Goal: Use online tool/utility: Utilize a website feature to perform a specific function

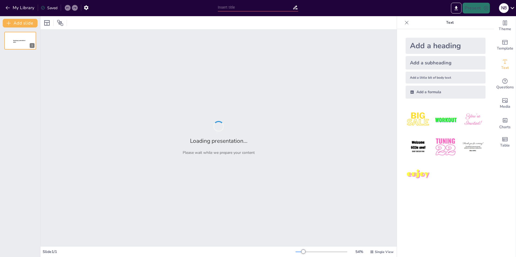
type input "Interactive CBAM Workshop: Empowering Customs Brokerage Sales Teams"
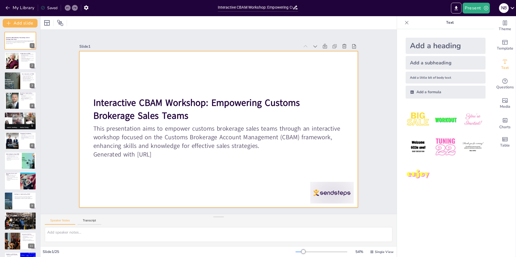
checkbox input "true"
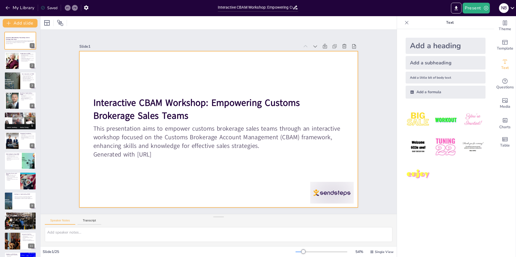
checkbox input "true"
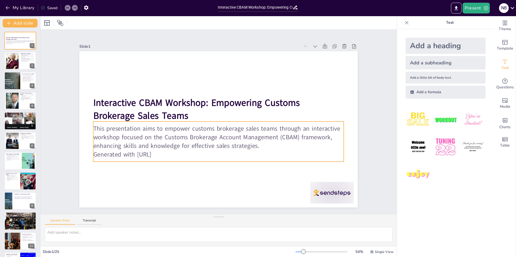
checkbox input "true"
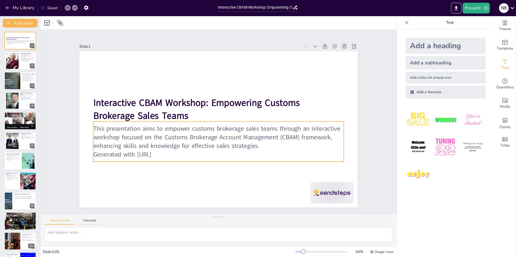
checkbox input "true"
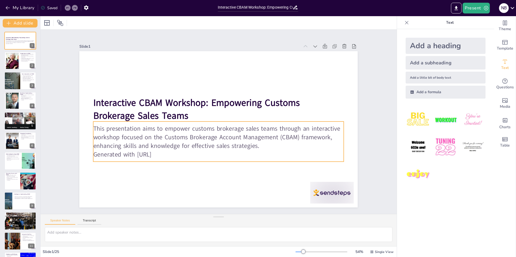
checkbox input "true"
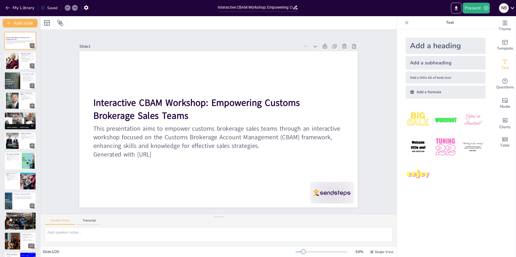
checkbox input "true"
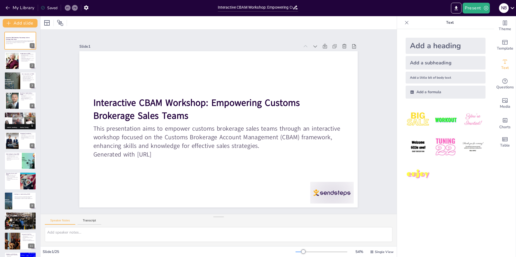
checkbox input "true"
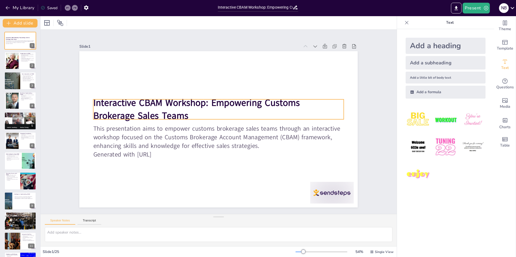
checkbox input "true"
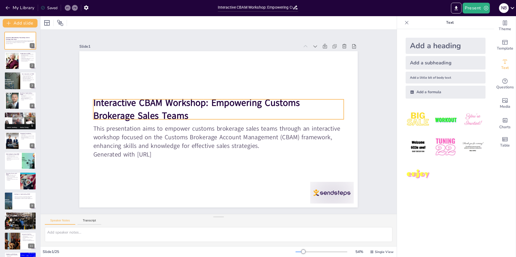
checkbox input "true"
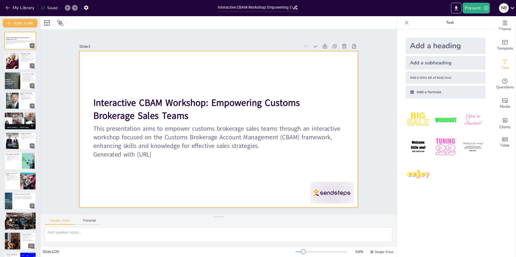
checkbox input "true"
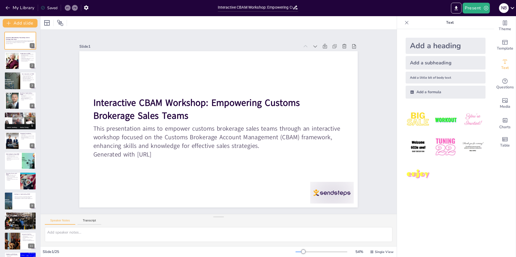
checkbox input "true"
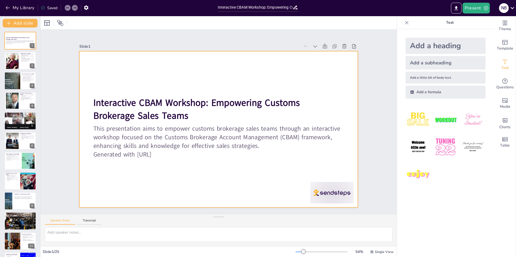
checkbox input "true"
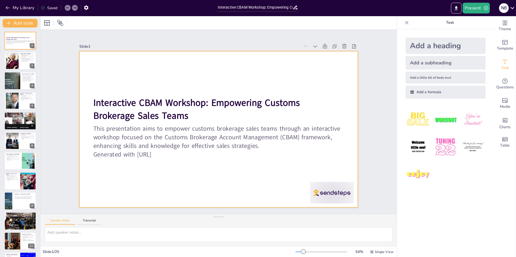
checkbox input "true"
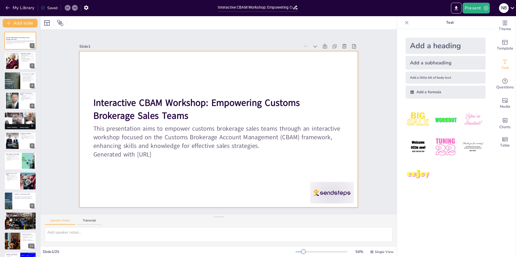
checkbox input "true"
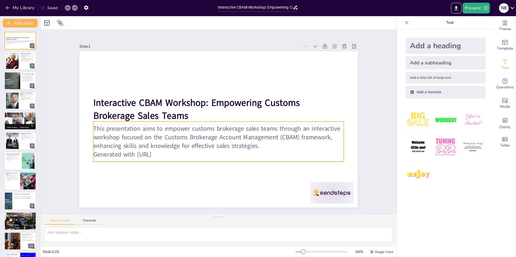
checkbox input "true"
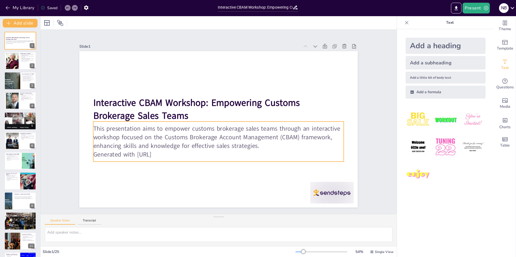
checkbox input "true"
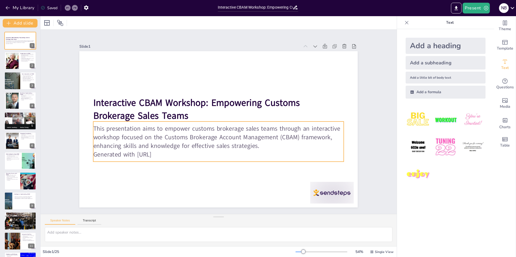
checkbox input "true"
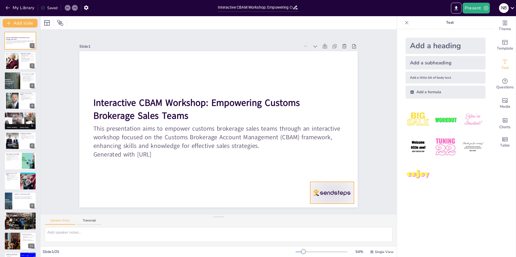
checkbox input "true"
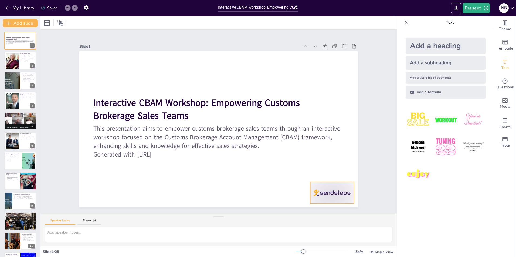
click at [328, 188] on div at bounding box center [331, 193] width 43 height 22
checkbox input "true"
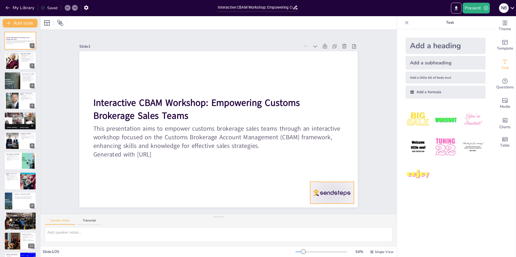
checkbox input "true"
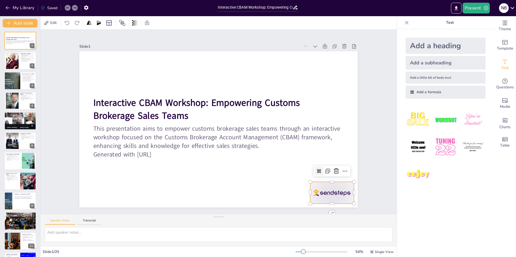
checkbox input "true"
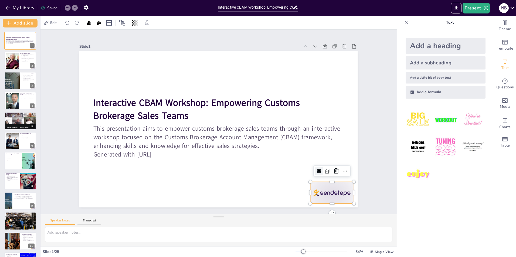
checkbox input "true"
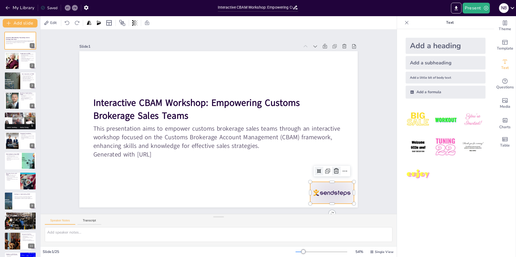
checkbox input "true"
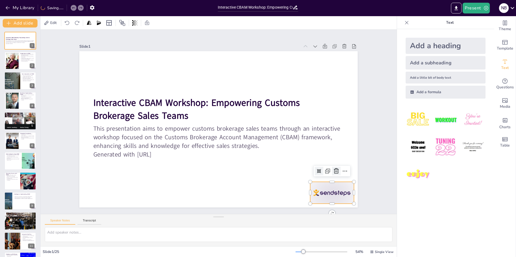
checkbox input "true"
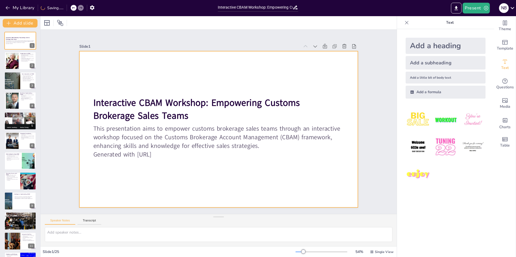
checkbox input "true"
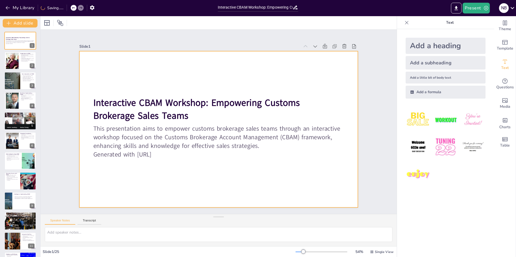
click at [213, 169] on div at bounding box center [213, 127] width 311 height 303
checkbox input "true"
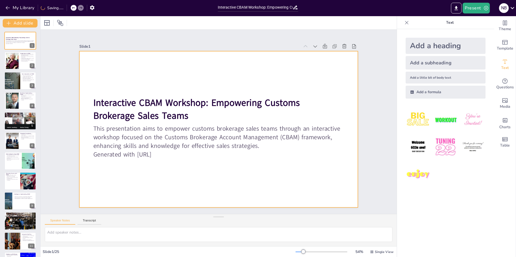
checkbox input "true"
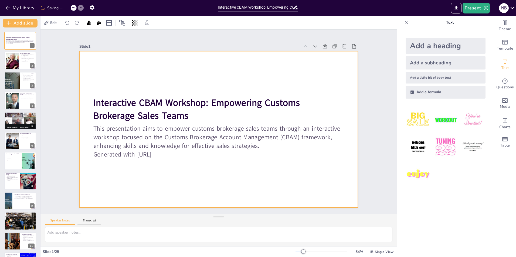
checkbox input "true"
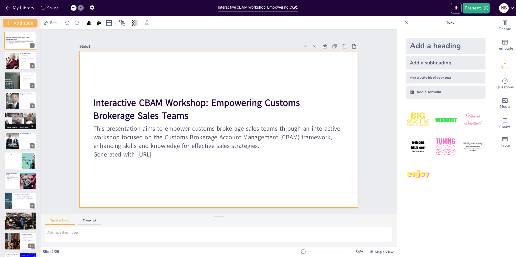
checkbox input "true"
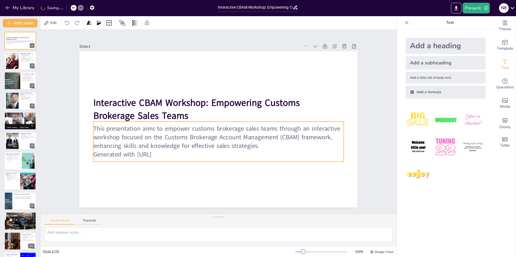
checkbox input "true"
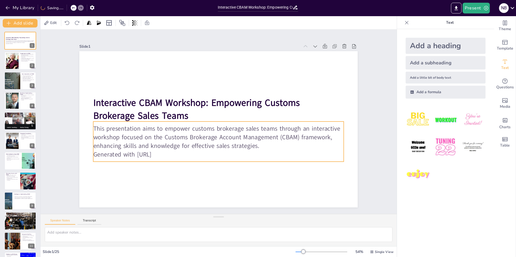
checkbox input "true"
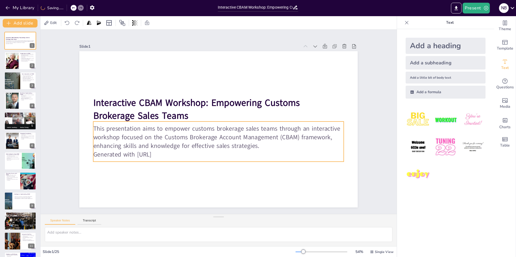
checkbox input "true"
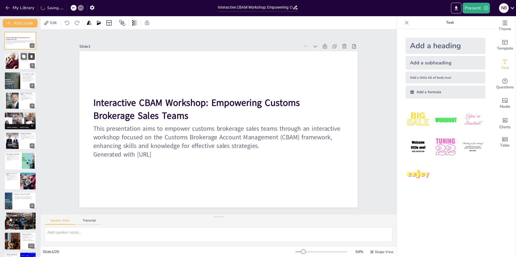
checkbox input "true"
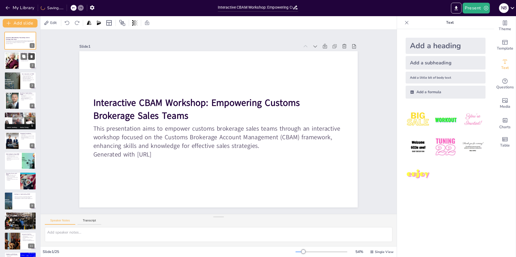
checkbox input "true"
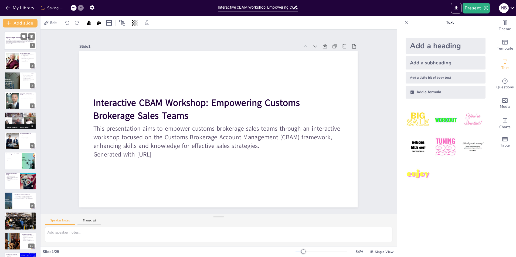
checkbox input "true"
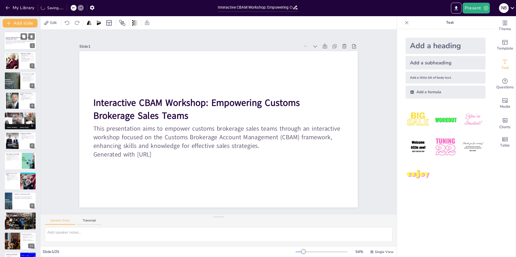
checkbox input "true"
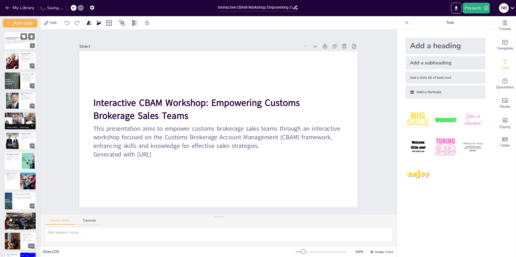
checkbox input "true"
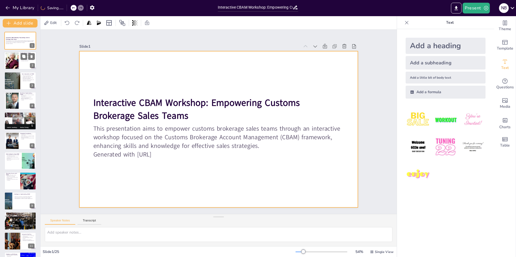
checkbox input "true"
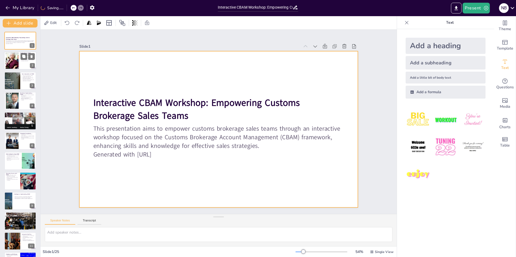
checkbox input "true"
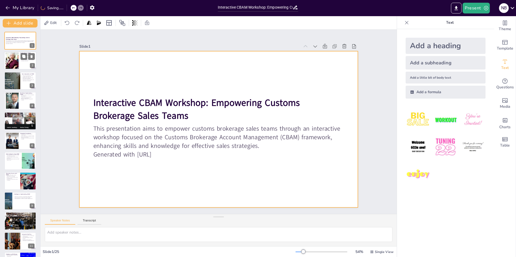
checkbox input "true"
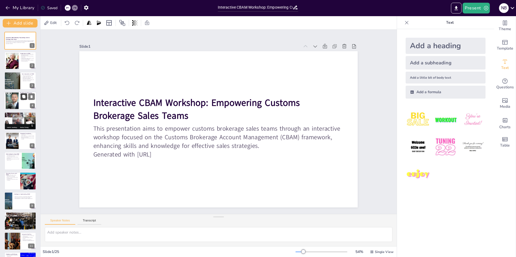
checkbox input "true"
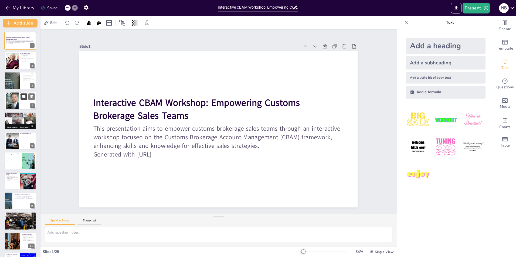
checkbox input "true"
click at [15, 59] on div at bounding box center [12, 61] width 28 height 16
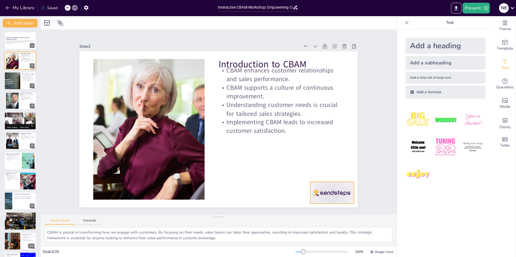
click at [234, 232] on div at bounding box center [214, 256] width 40 height 49
click at [318, 202] on icon at bounding box center [315, 205] width 6 height 6
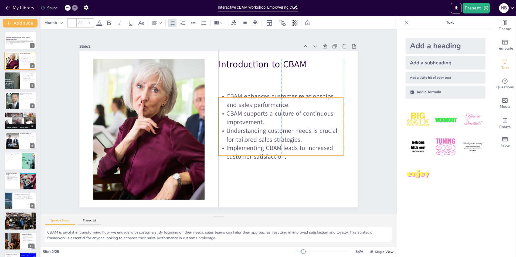
drag, startPoint x: 262, startPoint y: 77, endPoint x: 262, endPoint y: 103, distance: 25.9
click at [262, 116] on p "CBAM enhances customer relationships and sales performance." at bounding box center [252, 179] width 43 height 126
click at [278, 169] on div at bounding box center [214, 128] width 319 height 275
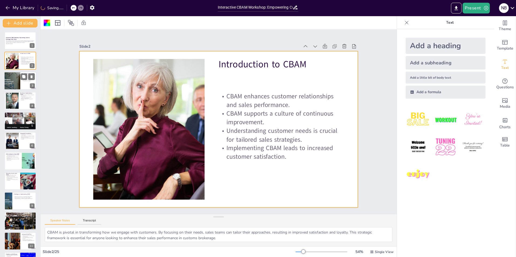
click at [18, 74] on div at bounding box center [12, 81] width 35 height 18
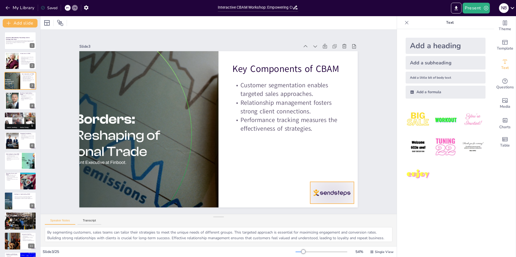
click at [121, 76] on div at bounding box center [99, 63] width 46 height 26
click at [252, 243] on icon at bounding box center [248, 246] width 7 height 7
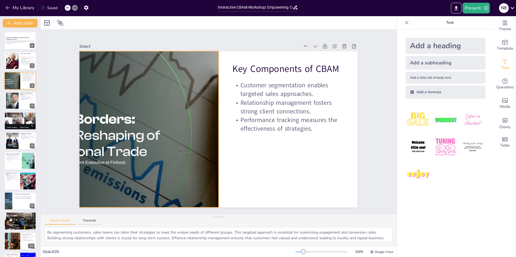
click at [201, 135] on div at bounding box center [189, 58] width 241 height 333
click at [173, 135] on div at bounding box center [148, 129] width 299 height 157
click at [190, 142] on div at bounding box center [183, 61] width 265 height 337
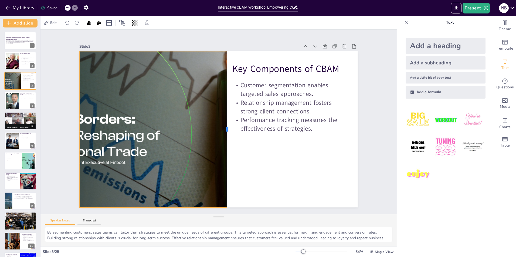
drag, startPoint x: 215, startPoint y: 128, endPoint x: 223, endPoint y: 128, distance: 8.4
click at [223, 128] on div at bounding box center [230, 127] width 37 height 154
drag, startPoint x: 75, startPoint y: 128, endPoint x: 67, endPoint y: 127, distance: 7.9
click at [67, 127] on div at bounding box center [69, 129] width 4 height 157
drag, startPoint x: 67, startPoint y: 127, endPoint x: 75, endPoint y: 127, distance: 7.6
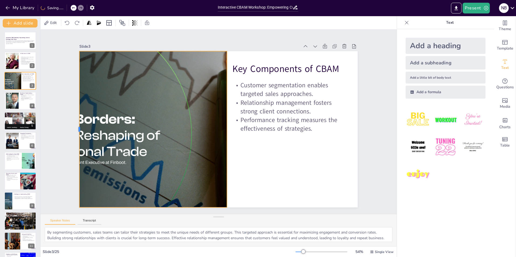
click at [75, 45] on div at bounding box center [142, 3] width 138 height 82
click at [191, 141] on div at bounding box center [253, 61] width 303 height 334
click at [223, 122] on div at bounding box center [207, 117] width 37 height 154
click at [196, 112] on div at bounding box center [211, 191] width 215 height 325
click at [221, 87] on div at bounding box center [279, 86] width 337 height 265
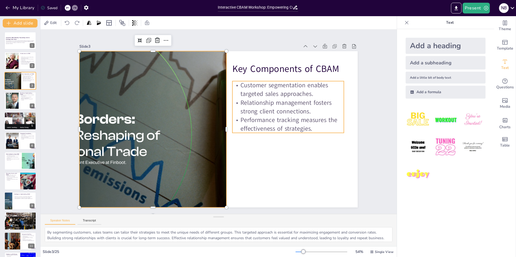
click at [232, 128] on p "Relationship management fosters strong client connections." at bounding box center [254, 183] width 51 height 111
click at [221, 118] on div at bounding box center [282, 150] width 337 height 285
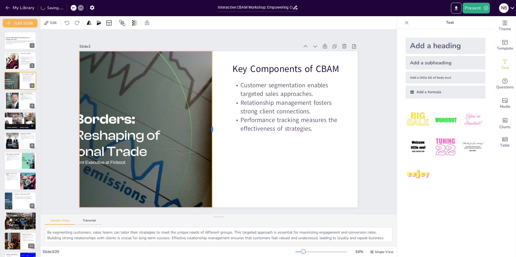
drag, startPoint x: 223, startPoint y: 128, endPoint x: 209, endPoint y: 127, distance: 14.3
click at [209, 127] on div at bounding box center [214, 114] width 138 height 82
drag, startPoint x: 147, startPoint y: 137, endPoint x: 107, endPoint y: 130, distance: 40.6
click at [146, 137] on div at bounding box center [211, 191] width 215 height 325
click at [105, 125] on div at bounding box center [151, 143] width 325 height 215
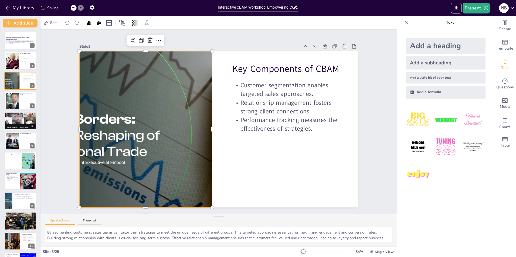
click at [103, 120] on div at bounding box center [270, 75] width 334 height 303
click at [98, 120] on div at bounding box center [148, 129] width 299 height 157
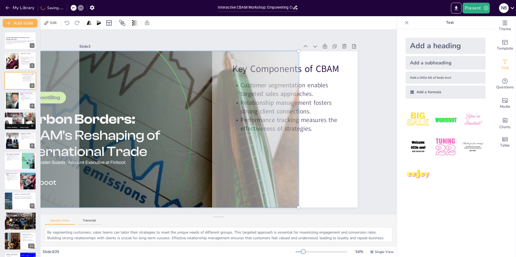
click at [98, 120] on div at bounding box center [149, 115] width 333 height 223
click at [276, 198] on div at bounding box center [166, 168] width 343 height 311
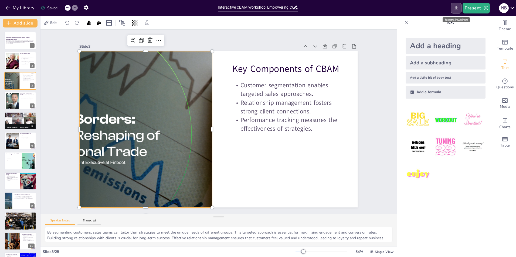
click at [454, 9] on icon "Export to PowerPoint" at bounding box center [456, 8] width 6 height 6
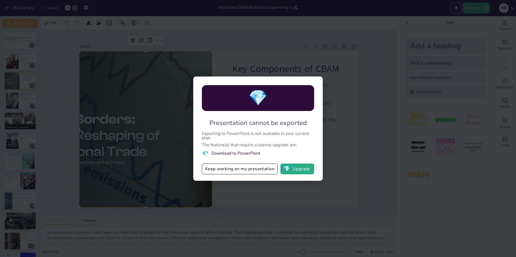
click at [206, 154] on span "💎" at bounding box center [205, 153] width 7 height 7
click at [122, 117] on div "💎 Presentation cannot be exported Exporting to PowerPoint is not available in y…" at bounding box center [258, 128] width 516 height 257
click at [260, 55] on div "💎 Presentation cannot be exported Exporting to PowerPoint is not available in y…" at bounding box center [258, 128] width 516 height 257
click at [309, 201] on div "💎 Presentation cannot be exported Exporting to PowerPoint is not available in y…" at bounding box center [258, 128] width 516 height 257
click at [238, 167] on button "Keep working on my presentation" at bounding box center [240, 169] width 76 height 11
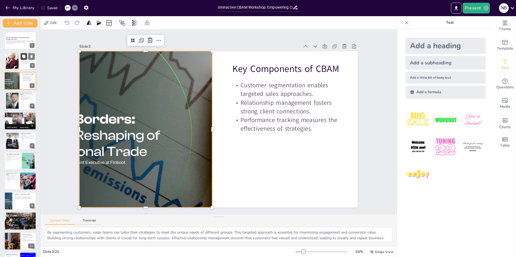
click at [24, 57] on icon at bounding box center [23, 56] width 3 height 3
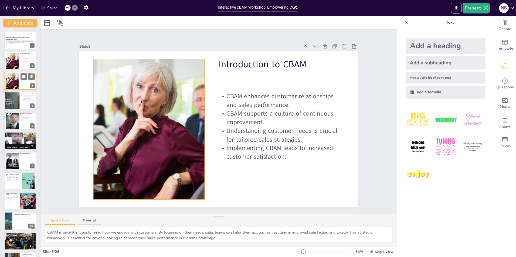
click at [18, 87] on div at bounding box center [12, 81] width 28 height 16
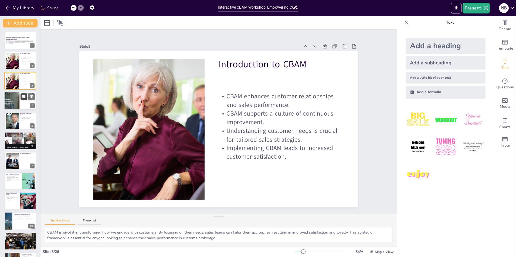
click at [25, 99] on button at bounding box center [24, 97] width 6 height 6
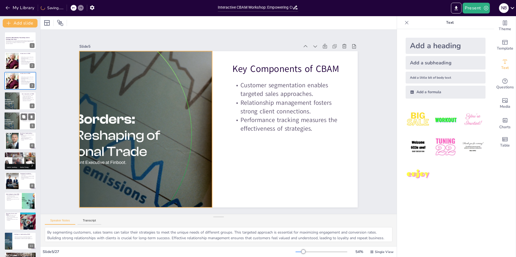
click at [17, 120] on div at bounding box center [12, 121] width 35 height 18
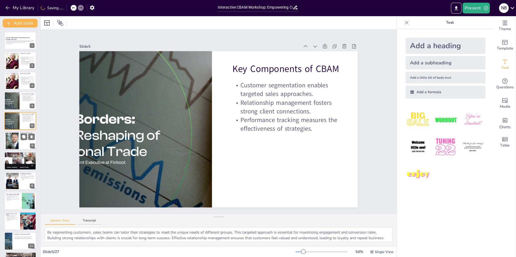
click at [18, 143] on div at bounding box center [12, 141] width 13 height 18
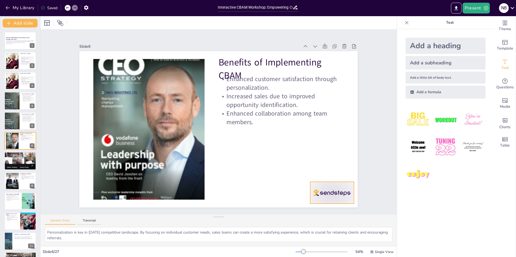
click at [327, 160] on div at bounding box center [351, 141] width 49 height 38
click at [139, 216] on icon at bounding box center [135, 219] width 6 height 6
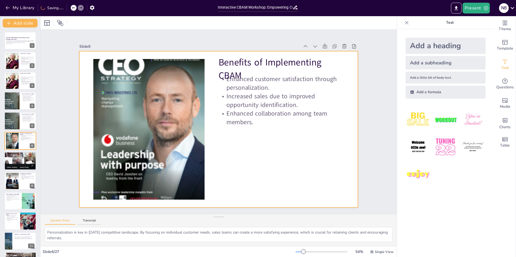
click at [264, 120] on div "Benefits of Implementing CBAM Enhanced customer satisfaction through personaliz…" at bounding box center [211, 122] width 185 height 293
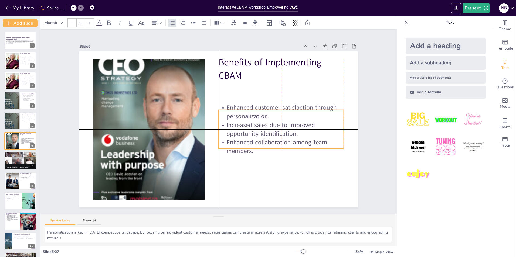
drag, startPoint x: 241, startPoint y: 80, endPoint x: 240, endPoint y: 110, distance: 30.0
click at [240, 118] on p "Enhanced customer satisfaction through personalization." at bounding box center [241, 181] width 43 height 126
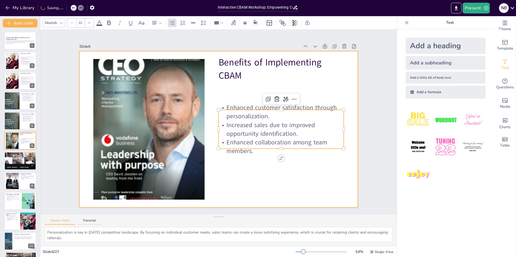
click at [249, 185] on div at bounding box center [218, 129] width 278 height 157
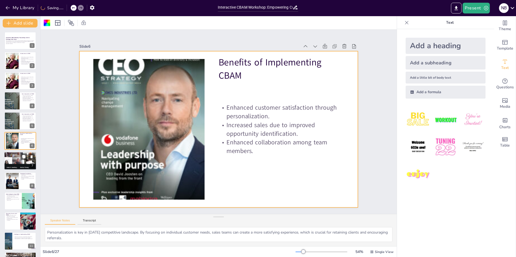
click at [19, 161] on div at bounding box center [20, 161] width 32 height 22
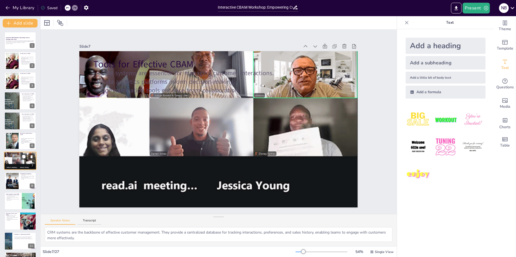
scroll to position [19, 0]
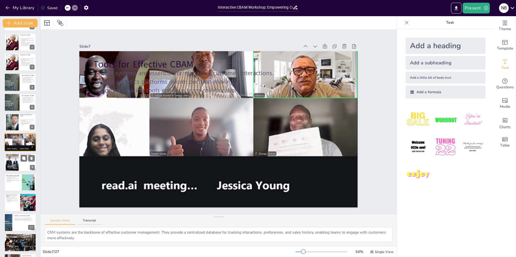
click at [19, 161] on div at bounding box center [20, 163] width 32 height 18
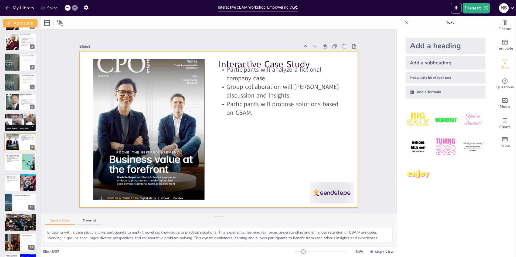
click at [223, 144] on p "Group collaboration will [PERSON_NAME] discussion and insights." at bounding box center [159, 159] width 126 height 30
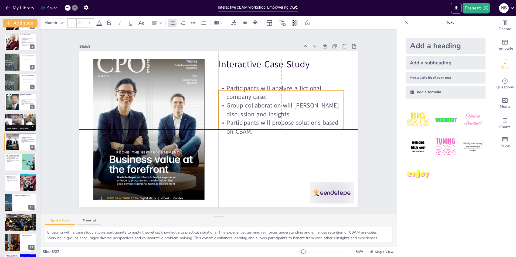
drag, startPoint x: 231, startPoint y: 72, endPoint x: 231, endPoint y: 91, distance: 19.4
click at [231, 136] on p "Participants will analyze a fictional company case." at bounding box center [198, 188] width 97 height 105
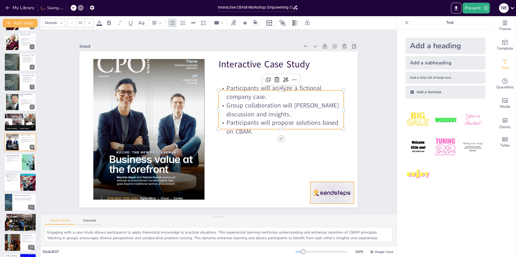
click at [126, 192] on div at bounding box center [108, 196] width 38 height 49
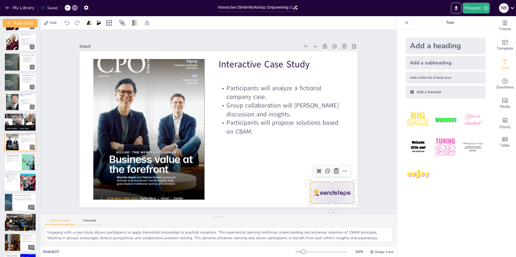
click at [103, 167] on icon at bounding box center [97, 164] width 9 height 9
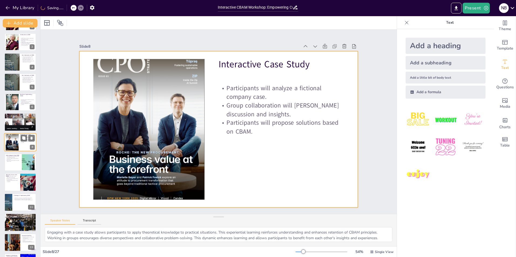
click at [23, 145] on div at bounding box center [20, 142] width 32 height 18
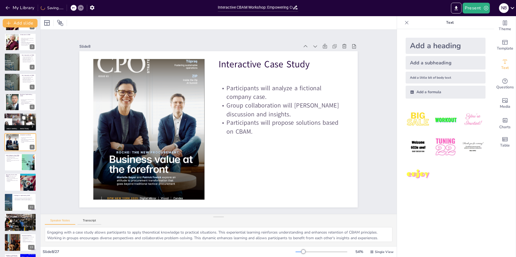
click at [23, 128] on div at bounding box center [20, 122] width 32 height 22
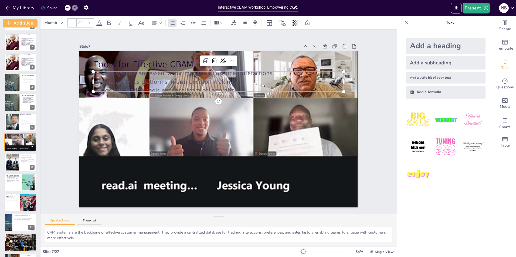
click at [157, 86] on p "Communication tools enhance team collaboration." at bounding box center [187, 115] width 60 height 247
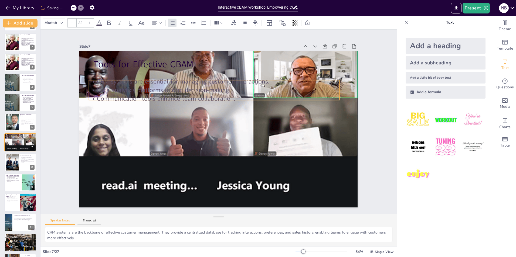
drag, startPoint x: 147, startPoint y: 70, endPoint x: 143, endPoint y: 78, distance: 9.4
click at [177, 78] on p "CRM systems are essential for managing customer interactions." at bounding box center [254, 143] width 154 height 208
click at [100, 79] on p "CRM systems are essential for managing customer interactions." at bounding box center [214, 81] width 250 height 9
drag, startPoint x: 94, startPoint y: 79, endPoint x: 93, endPoint y: 76, distance: 2.9
click at [110, 133] on p "CRM systems are essential for managing customer interactions." at bounding box center [233, 163] width 247 height 60
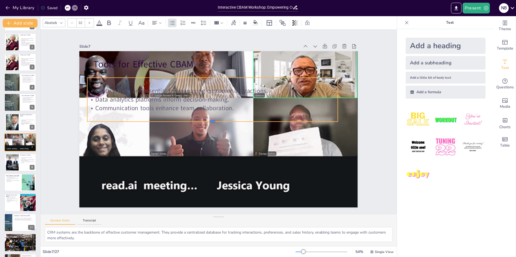
drag, startPoint x: 208, startPoint y: 96, endPoint x: 209, endPoint y: 120, distance: 24.1
click at [209, 120] on div at bounding box center [216, 127] width 151 height 205
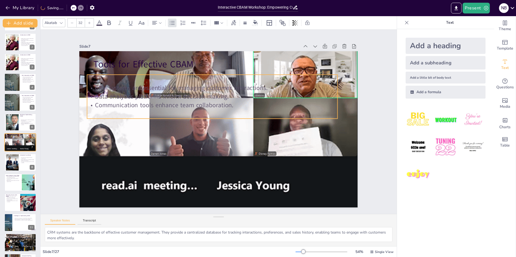
drag, startPoint x: 232, startPoint y: 108, endPoint x: 232, endPoint y: 105, distance: 3.0
click at [220, 105] on p "Communication tools enhance team collaboration." at bounding box center [202, 130] width 35 height 250
click at [205, 101] on p "Communication tools enhance team collaboration." at bounding box center [212, 105] width 250 height 9
click at [165, 91] on p "Data analytics platforms inform decision-making." at bounding box center [242, 132] width 154 height 208
click at [90, 84] on p "CRM systems are essential for managing customer interactions." at bounding box center [212, 88] width 250 height 9
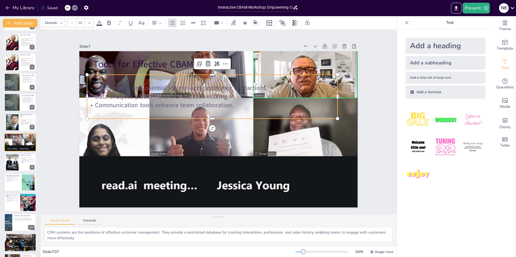
click at [100, 25] on span at bounding box center [99, 25] width 6 height 1
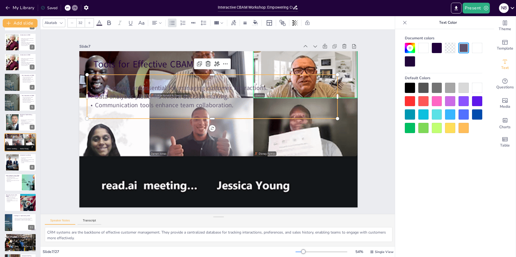
click at [413, 88] on div at bounding box center [410, 88] width 10 height 10
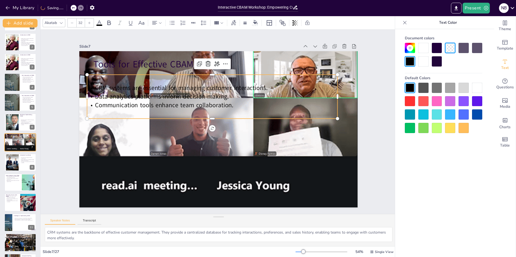
click at [478, 86] on div at bounding box center [477, 88] width 10 height 10
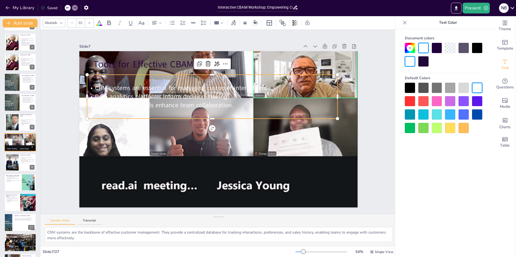
click at [436, 102] on div at bounding box center [437, 101] width 10 height 10
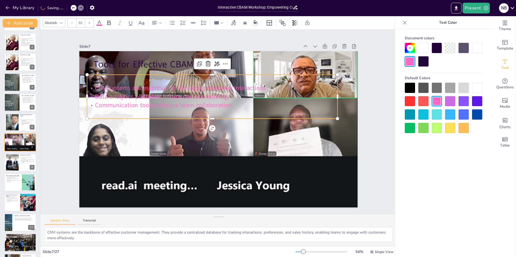
click at [473, 89] on div at bounding box center [477, 88] width 10 height 10
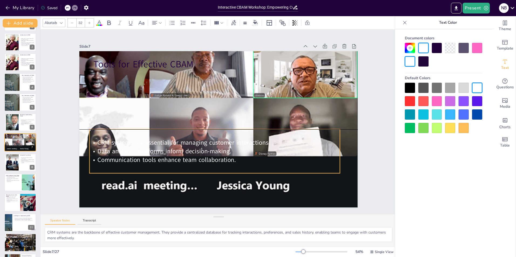
drag, startPoint x: 133, startPoint y: 73, endPoint x: 135, endPoint y: 126, distance: 53.2
click at [274, 126] on div "Tools for Effective CBAM CRM systems are essential for managing customer intera…" at bounding box center [288, 129] width 29 height 277
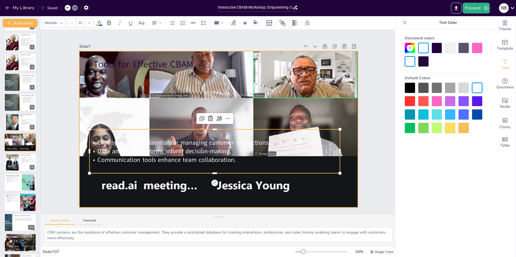
click at [129, 189] on div at bounding box center [211, 124] width 263 height 322
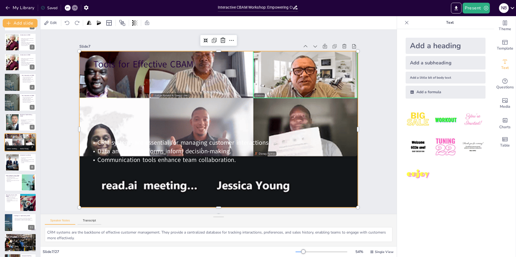
click at [132, 184] on div at bounding box center [218, 130] width 278 height 186
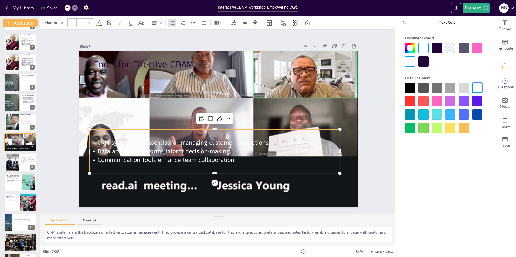
click at [149, 160] on span "Communication tools enhance team collaboration." at bounding box center [167, 160] width 138 height 9
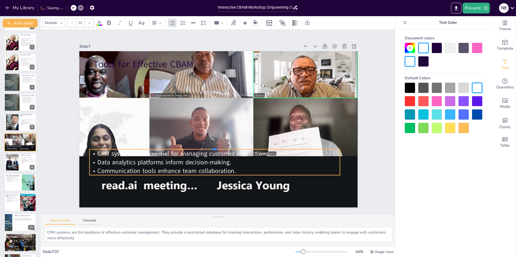
drag, startPoint x: 151, startPoint y: 127, endPoint x: 151, endPoint y: 147, distance: 20.0
click at [151, 147] on div at bounding box center [197, 136] width 171 height 189
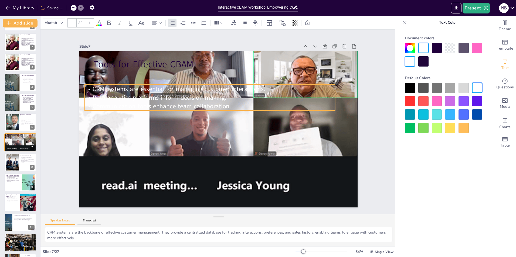
drag, startPoint x: 157, startPoint y: 148, endPoint x: 152, endPoint y: 83, distance: 65.0
click at [152, 85] on span "CRM systems are essential for managing customer interactions." at bounding box center [179, 89] width 172 height 9
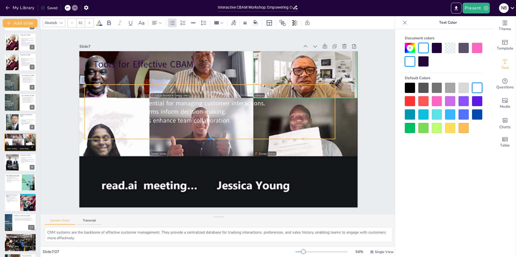
drag, startPoint x: 205, startPoint y: 109, endPoint x: 211, endPoint y: 138, distance: 29.2
click at [211, 138] on div at bounding box center [206, 104] width 129 height 219
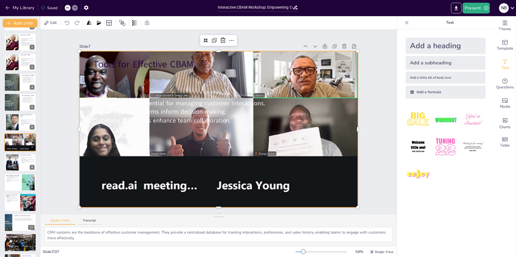
click at [204, 157] on div at bounding box center [225, 119] width 283 height 330
click at [192, 192] on div at bounding box center [213, 126] width 314 height 334
click at [194, 184] on div at bounding box center [218, 130] width 278 height 186
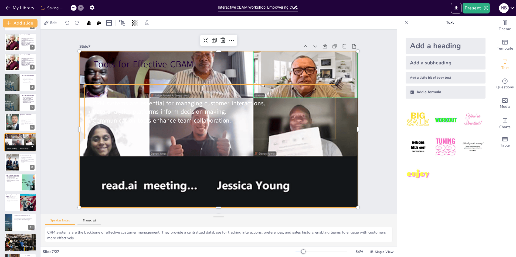
click at [154, 118] on span "Communication tools enhance team collaboration." at bounding box center [181, 79] width 99 height 108
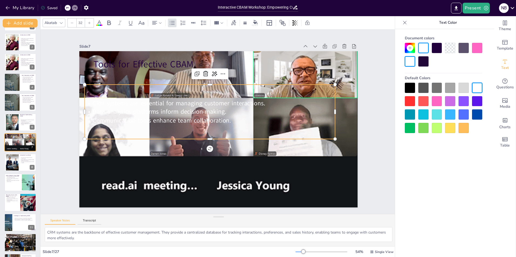
click at [408, 90] on div at bounding box center [410, 88] width 10 height 10
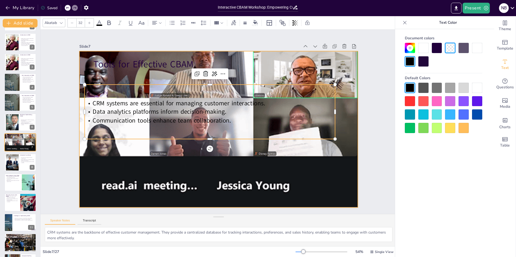
click at [139, 166] on div at bounding box center [213, 126] width 324 height 331
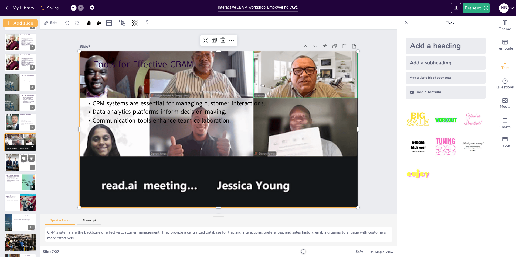
click at [11, 165] on div at bounding box center [12, 163] width 13 height 18
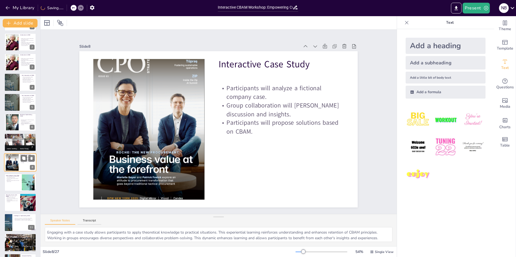
scroll to position [39, 0]
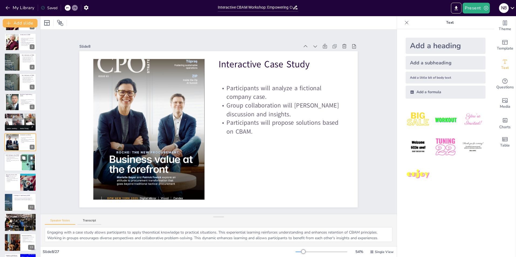
click at [14, 164] on div at bounding box center [20, 162] width 32 height 18
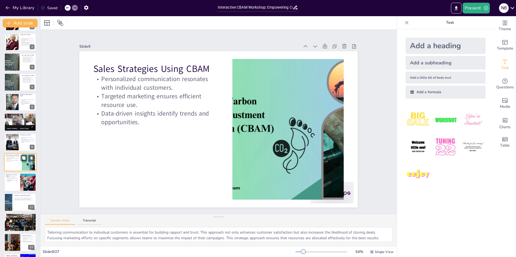
scroll to position [59, 0]
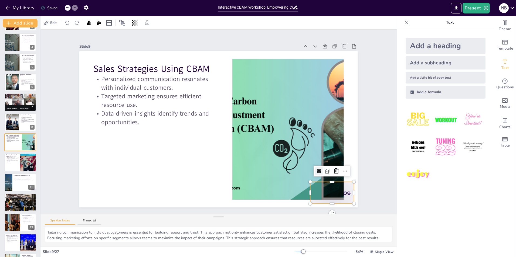
click at [345, 192] on div at bounding box center [331, 193] width 43 height 22
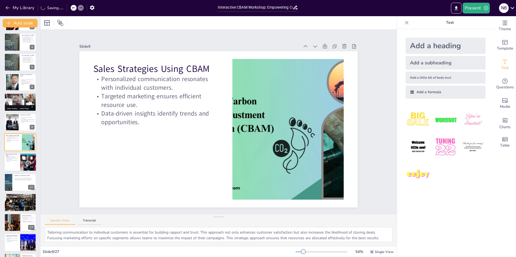
click at [15, 165] on div at bounding box center [20, 163] width 32 height 18
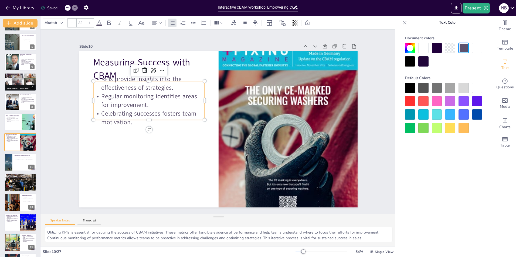
click at [247, 89] on p "KPIs provide insights into the effectiveness of strategies." at bounding box center [297, 112] width 100 height 79
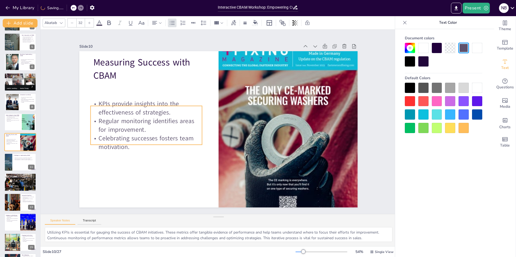
drag, startPoint x: 128, startPoint y: 79, endPoint x: 125, endPoint y: 104, distance: 25.0
click at [125, 104] on p "KPIs provide insights into the effectiveness of strategies." at bounding box center [148, 100] width 113 height 29
click at [124, 162] on div at bounding box center [217, 129] width 293 height 185
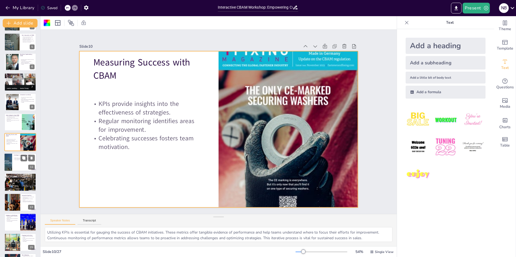
click at [20, 165] on div at bounding box center [20, 162] width 32 height 18
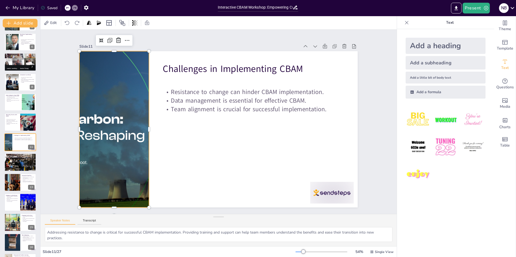
click at [166, 137] on div at bounding box center [323, 125] width 314 height 187
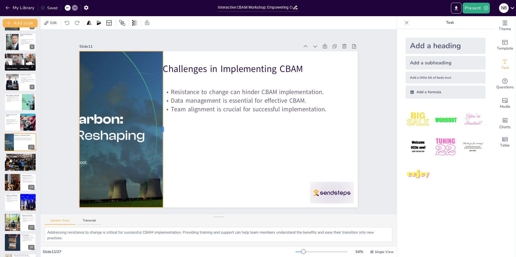
drag, startPoint x: 145, startPoint y: 128, endPoint x: 159, endPoint y: 127, distance: 14.0
click at [163, 127] on div at bounding box center [165, 129] width 4 height 157
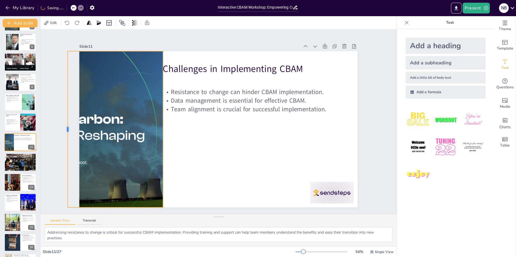
drag, startPoint x: 75, startPoint y: 125, endPoint x: 63, endPoint y: 125, distance: 11.6
click at [63, 153] on div at bounding box center [100, 217] width 96 height 129
click at [84, 126] on div at bounding box center [124, 76] width 337 height 285
click at [84, 117] on div at bounding box center [114, 129] width 299 height 157
click at [249, 232] on div at bounding box center [227, 256] width 43 height 48
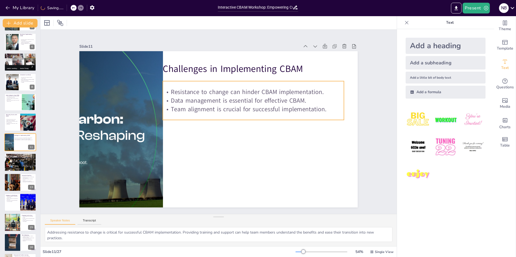
click at [226, 95] on p "Data management is essential for effective CBAM." at bounding box center [180, 105] width 113 height 151
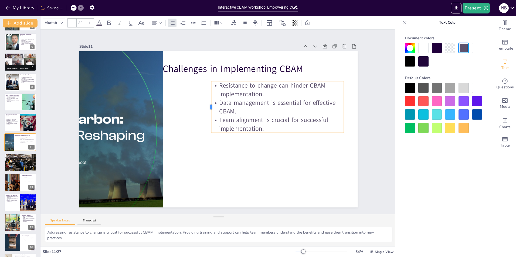
drag, startPoint x: 159, startPoint y: 97, endPoint x: 207, endPoint y: 97, distance: 48.3
click at [207, 97] on div at bounding box center [209, 107] width 4 height 52
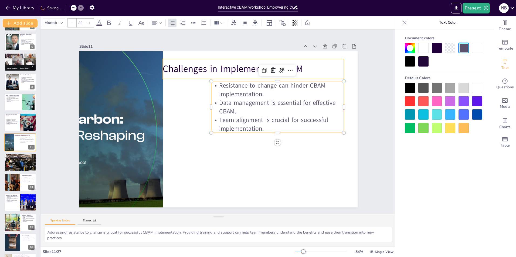
click at [259, 63] on p "Challenges in Implementing CBAM" at bounding box center [275, 150] width 32 height 181
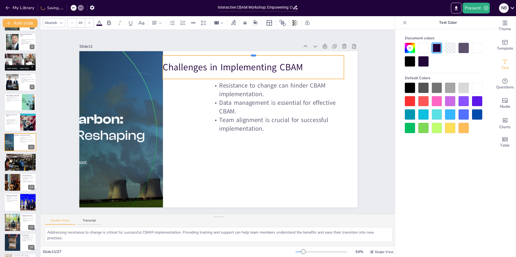
drag, startPoint x: 189, startPoint y: 57, endPoint x: 218, endPoint y: 53, distance: 29.4
click at [272, 74] on div at bounding box center [283, 164] width 23 height 180
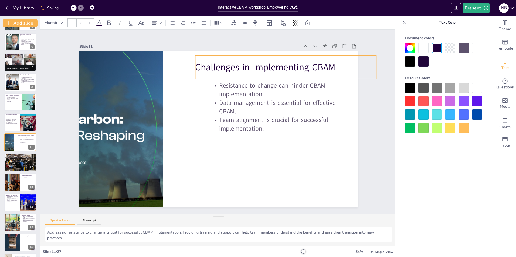
drag, startPoint x: 208, startPoint y: 54, endPoint x: 241, endPoint y: 54, distance: 32.4
click at [241, 56] on div "Challenges in Implementing CBAM" at bounding box center [285, 67] width 181 height 23
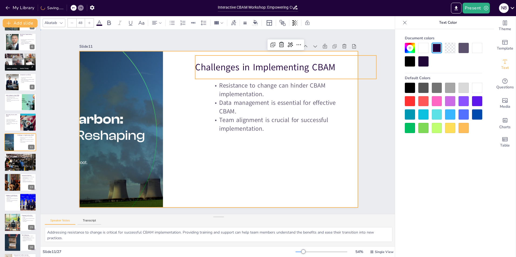
click at [243, 154] on div at bounding box center [216, 115] width 318 height 256
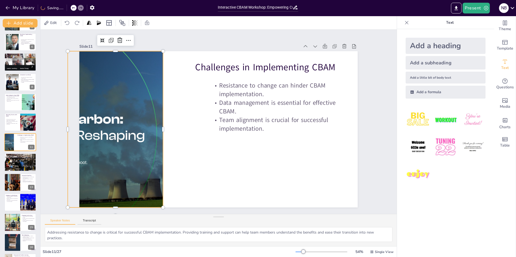
click at [131, 109] on div at bounding box center [130, 67] width 334 height 303
click at [159, 127] on div at bounding box center [114, 129] width 299 height 157
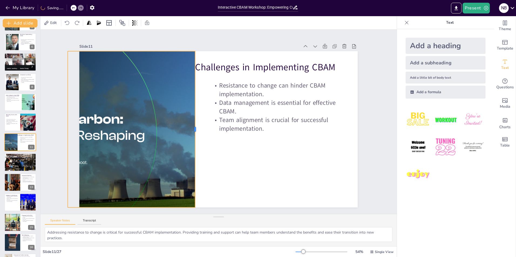
drag, startPoint x: 160, startPoint y: 128, endPoint x: 192, endPoint y: 125, distance: 32.3
click at [192, 125] on div at bounding box center [205, 104] width 150 height 52
click at [136, 149] on div at bounding box center [114, 129] width 299 height 157
click at [104, 135] on div at bounding box center [114, 129] width 299 height 157
click at [91, 119] on div at bounding box center [114, 129] width 299 height 157
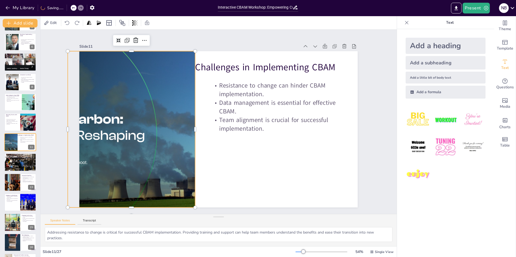
click at [91, 119] on div at bounding box center [114, 129] width 299 height 157
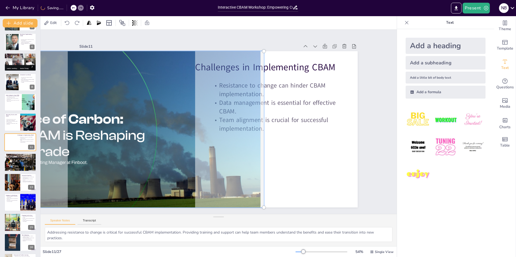
click at [91, 119] on div at bounding box center [189, 21] width 223 height 333
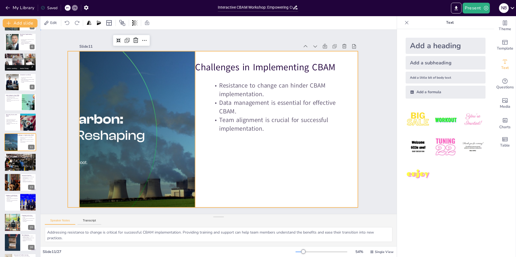
click at [283, 171] on div at bounding box center [212, 117] width 290 height 317
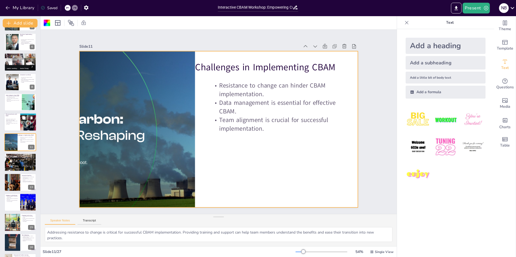
click at [9, 121] on p "Regular monitoring identifies areas for improvement." at bounding box center [11, 122] width 13 height 2
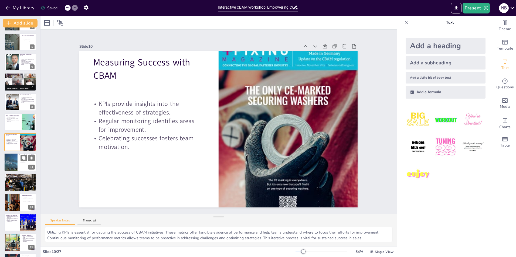
click at [12, 160] on div at bounding box center [8, 162] width 35 height 18
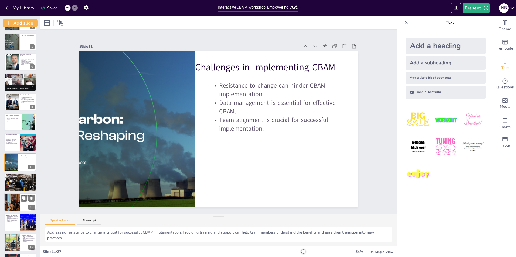
scroll to position [99, 0]
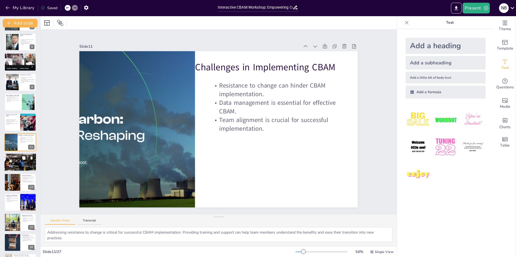
click at [14, 155] on p "Best Practices for CBAM" at bounding box center [20, 155] width 29 height 2
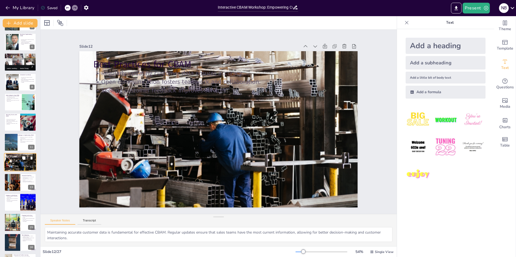
scroll to position [119, 0]
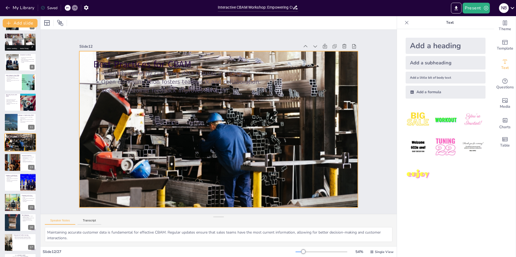
click at [116, 91] on div "Best Practices for CBAM Regularly updating customer data ensures accuracy. Open…" at bounding box center [225, 119] width 256 height 318
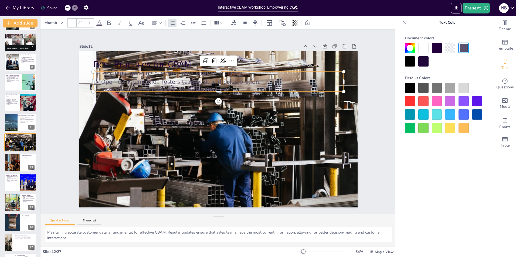
click at [408, 92] on div at bounding box center [410, 88] width 10 height 10
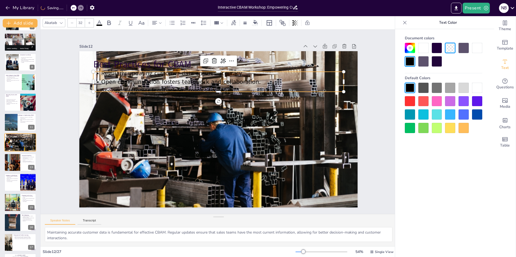
click at [476, 89] on div at bounding box center [477, 88] width 10 height 10
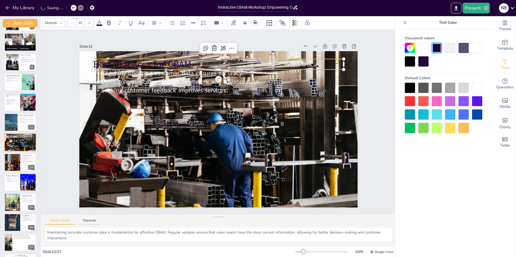
click at [173, 59] on p "Best Practices for CBAM" at bounding box center [261, 83] width 177 height 195
click at [479, 88] on div at bounding box center [477, 88] width 10 height 10
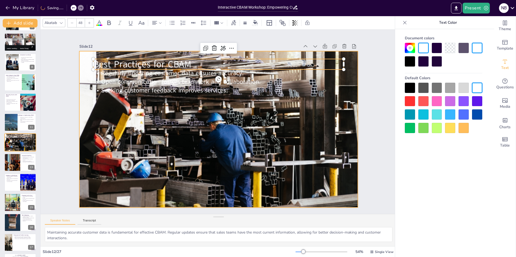
click at [169, 98] on div at bounding box center [212, 118] width 343 height 356
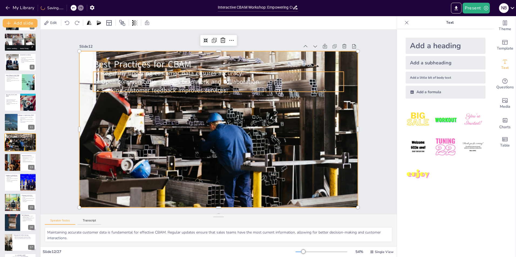
click at [199, 71] on span "Regularly updating customer data ensures accuracy." at bounding box center [238, 58] width 79 height 128
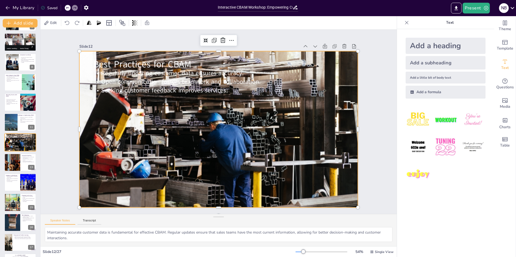
click at [182, 118] on div at bounding box center [212, 127] width 343 height 356
click at [175, 94] on div at bounding box center [213, 116] width 351 height 355
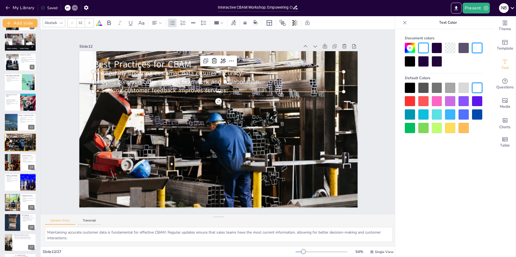
click at [255, 80] on span "Open communication fosters teamwork and collaboration." at bounding box center [259, 85] width 9 height 160
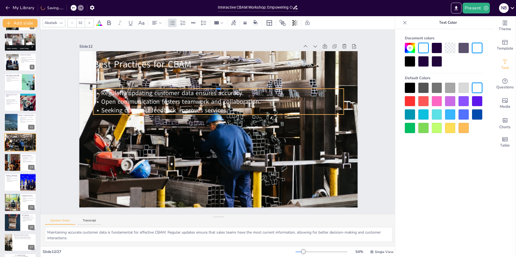
drag, startPoint x: 175, startPoint y: 69, endPoint x: 176, endPoint y: 105, distance: 35.9
click at [176, 105] on div "Best Practices for CBAM Regularly updating customer data ensures accuracy. Open…" at bounding box center [211, 122] width 157 height 278
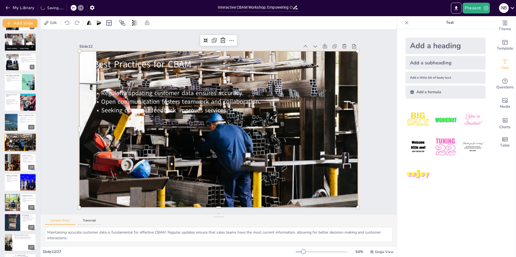
click at [180, 163] on div at bounding box center [212, 127] width 343 height 356
click at [17, 159] on div at bounding box center [12, 163] width 24 height 18
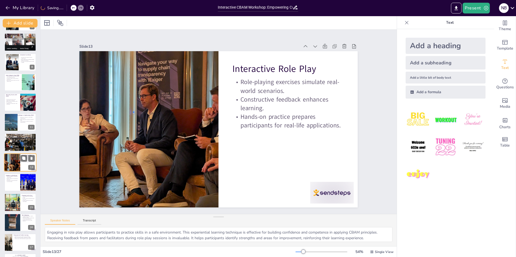
scroll to position [139, 0]
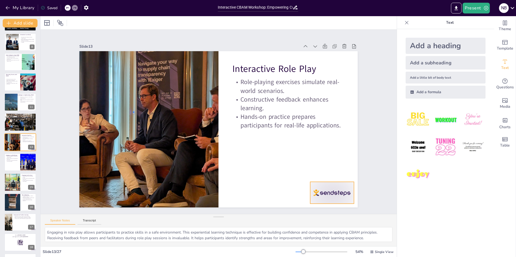
click at [158, 214] on div at bounding box center [148, 235] width 22 height 43
click at [18, 161] on p "Continuous improvement benefits future workshops." at bounding box center [12, 161] width 13 height 2
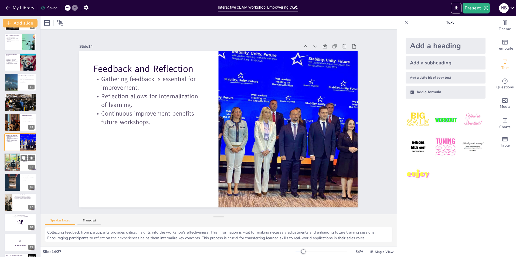
click at [12, 169] on div at bounding box center [12, 163] width 32 height 18
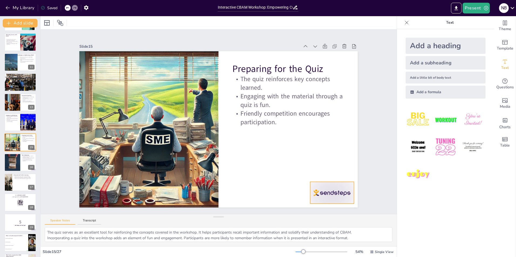
click at [318, 214] on div at bounding box center [293, 233] width 49 height 38
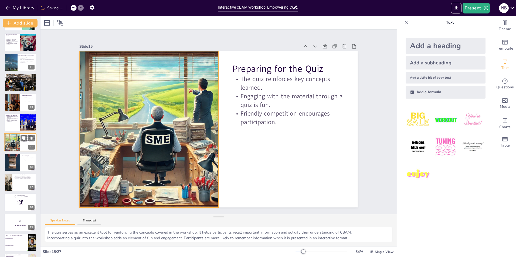
click at [16, 147] on div at bounding box center [12, 143] width 32 height 18
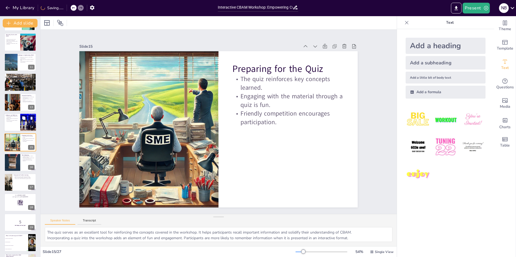
click at [18, 123] on div at bounding box center [20, 122] width 32 height 18
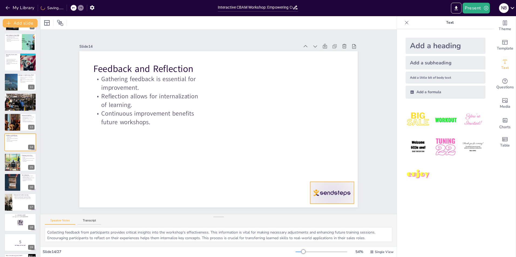
click at [328, 196] on div at bounding box center [331, 193] width 43 height 22
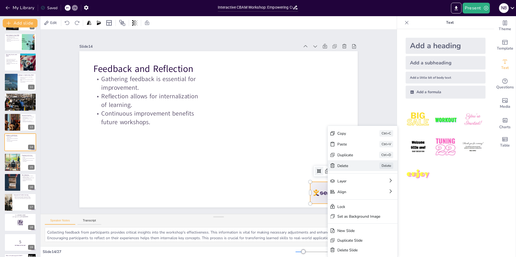
click at [378, 193] on div "Delete" at bounding box center [391, 195] width 27 height 5
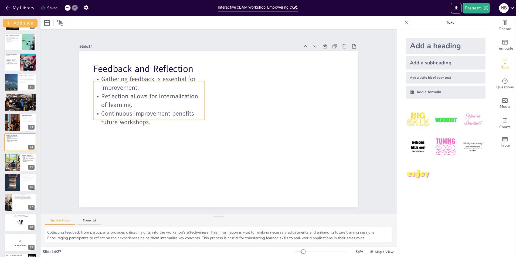
click at [146, 118] on div "Feedback and Reflection Gathering feedback is essential for improvement. Reflec…" at bounding box center [218, 129] width 278 height 157
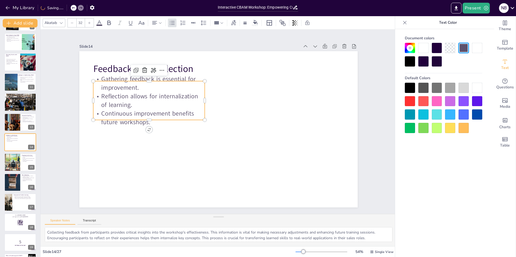
click at [121, 77] on p "Gathering feedback is essential for improvement." at bounding box center [148, 83] width 111 height 17
click at [123, 77] on div at bounding box center [148, 79] width 111 height 4
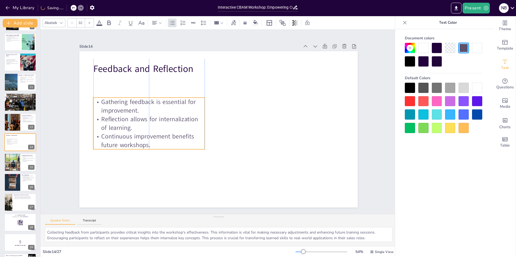
drag, startPoint x: 121, startPoint y: 79, endPoint x: 123, endPoint y: 96, distance: 16.5
click at [234, 96] on p "Gathering feedback is essential for improvement." at bounding box center [288, 107] width 109 height 61
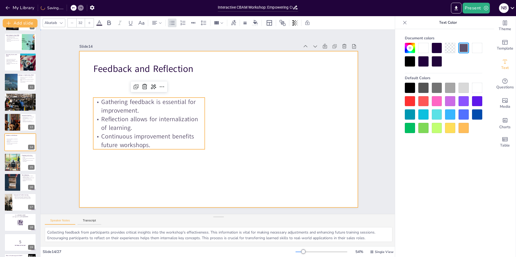
click at [281, 163] on div at bounding box center [218, 129] width 278 height 157
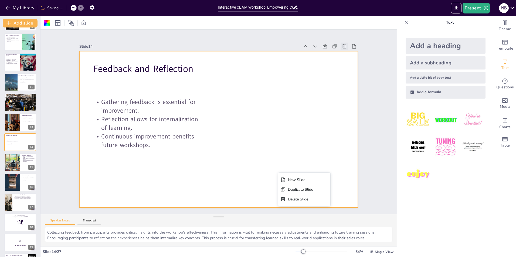
click at [360, 114] on div at bounding box center [365, 119] width 10 height 10
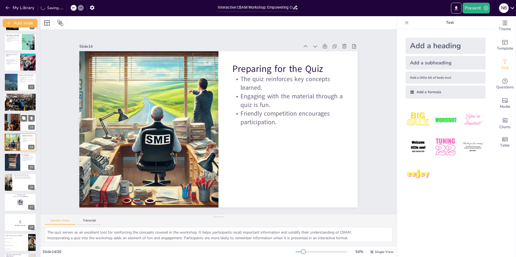
click at [13, 123] on div at bounding box center [12, 122] width 24 height 18
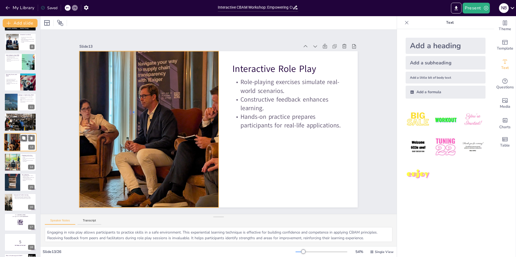
click at [11, 147] on div at bounding box center [12, 142] width 24 height 18
click at [13, 163] on div at bounding box center [12, 162] width 32 height 18
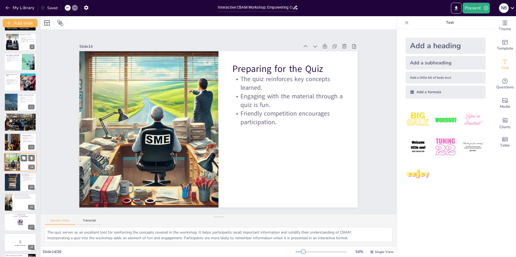
scroll to position [159, 0]
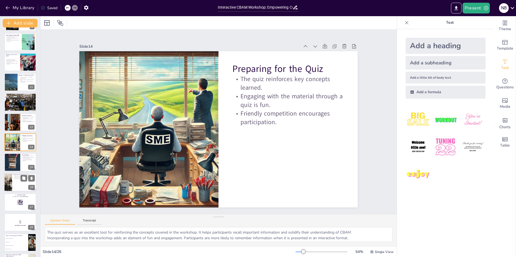
click at [12, 180] on div at bounding box center [20, 183] width 32 height 18
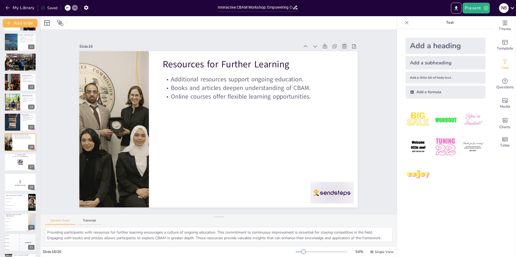
click at [340, 202] on icon at bounding box center [338, 205] width 7 height 7
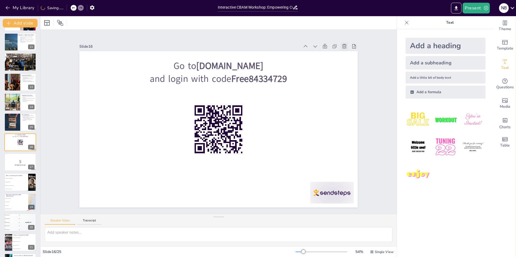
click at [342, 44] on icon at bounding box center [344, 46] width 5 height 5
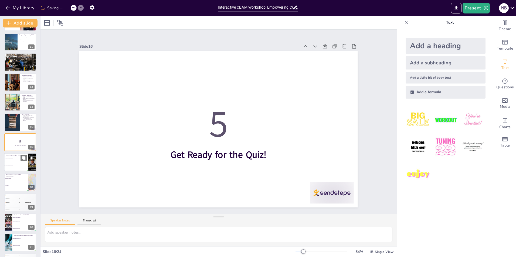
click at [16, 162] on span "To increase team size" at bounding box center [16, 162] width 23 height 1
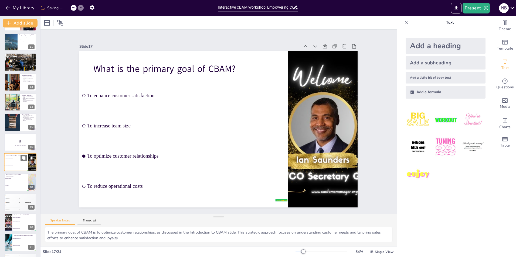
scroll to position [219, 0]
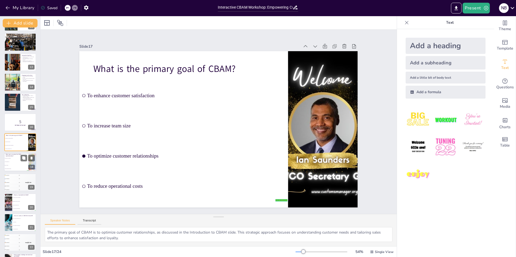
click at [13, 164] on li "Social media tools" at bounding box center [16, 163] width 24 height 4
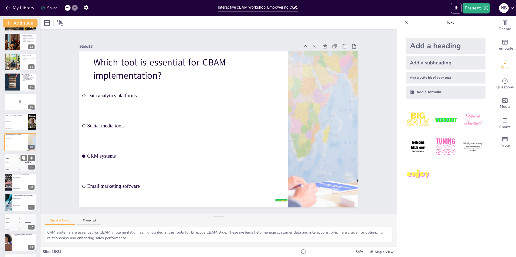
click at [11, 167] on div "4 Participant 4 200" at bounding box center [12, 166] width 16 height 4
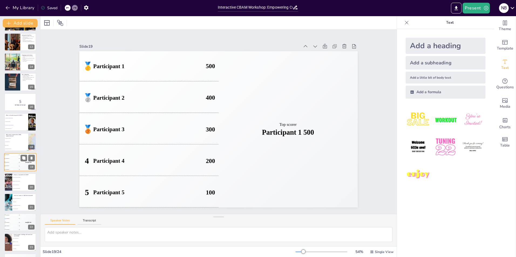
scroll to position [258, 0]
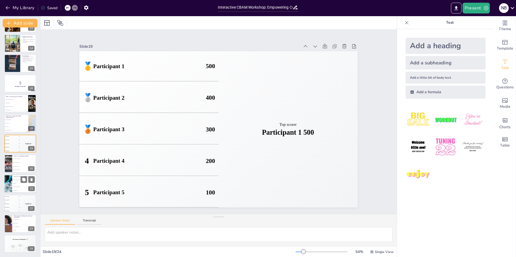
click at [11, 182] on div at bounding box center [8, 184] width 39 height 18
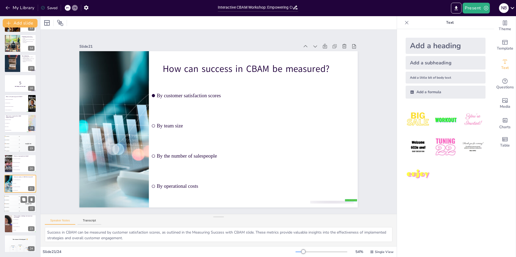
click at [19, 203] on div "🥉 Participant 3 300" at bounding box center [12, 204] width 16 height 4
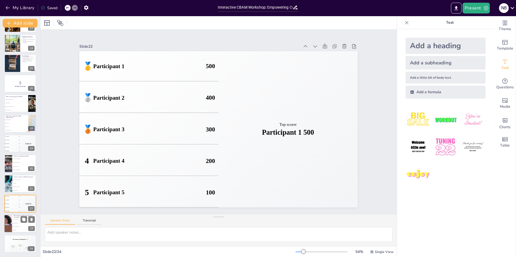
click at [21, 226] on li "Excessive operational costs" at bounding box center [24, 228] width 24 height 4
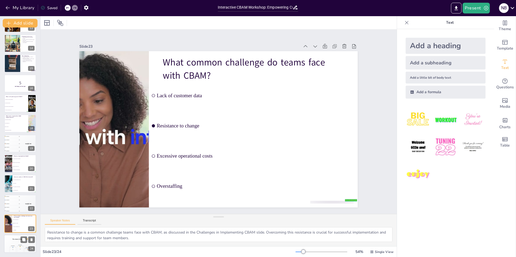
click at [19, 238] on div "The winner is Participant 1 🏆" at bounding box center [20, 239] width 32 height 9
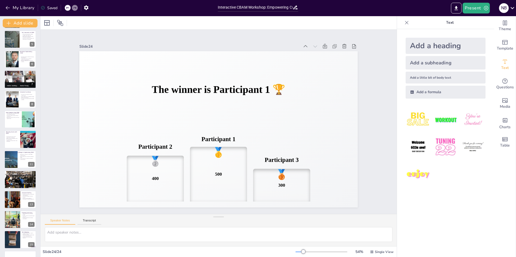
scroll to position [0, 0]
